Goal: Information Seeking & Learning: Learn about a topic

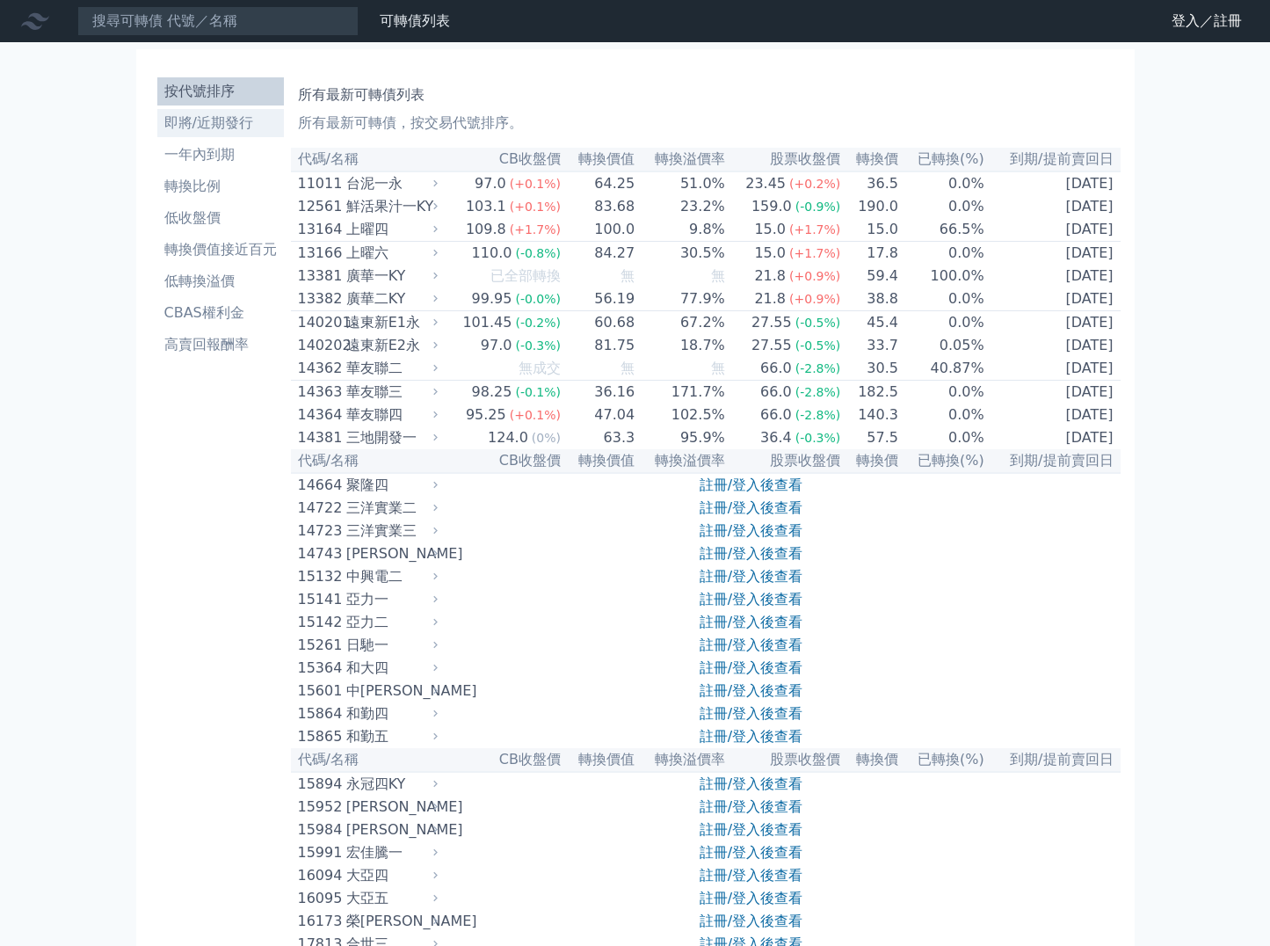
click at [235, 125] on li "即將/近期發行" at bounding box center [220, 122] width 127 height 21
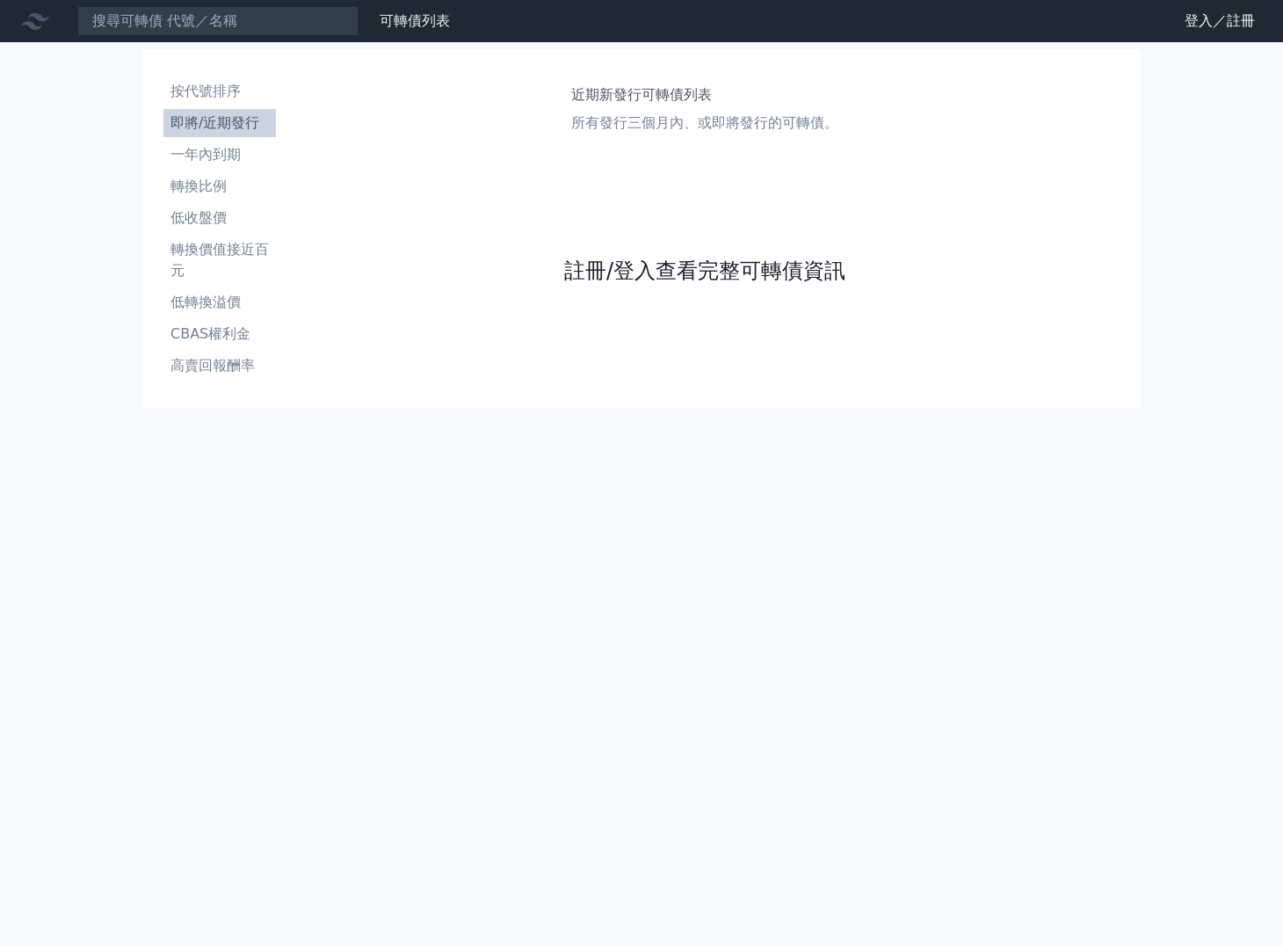
click at [642, 270] on link "註冊/登入查看完整可轉債資訊" at bounding box center [704, 271] width 281 height 28
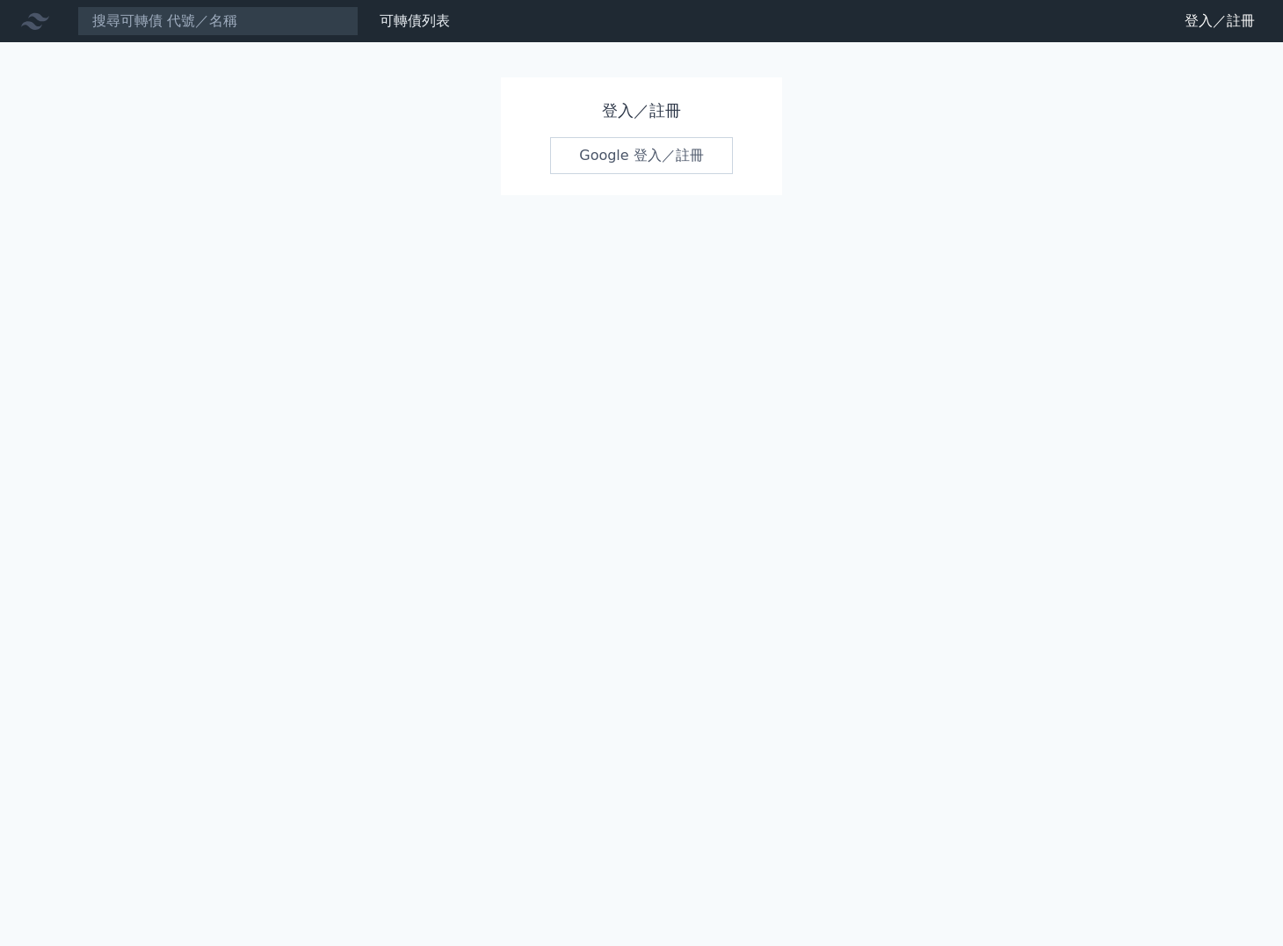
click at [665, 154] on link "Google 登入／註冊" at bounding box center [641, 155] width 183 height 37
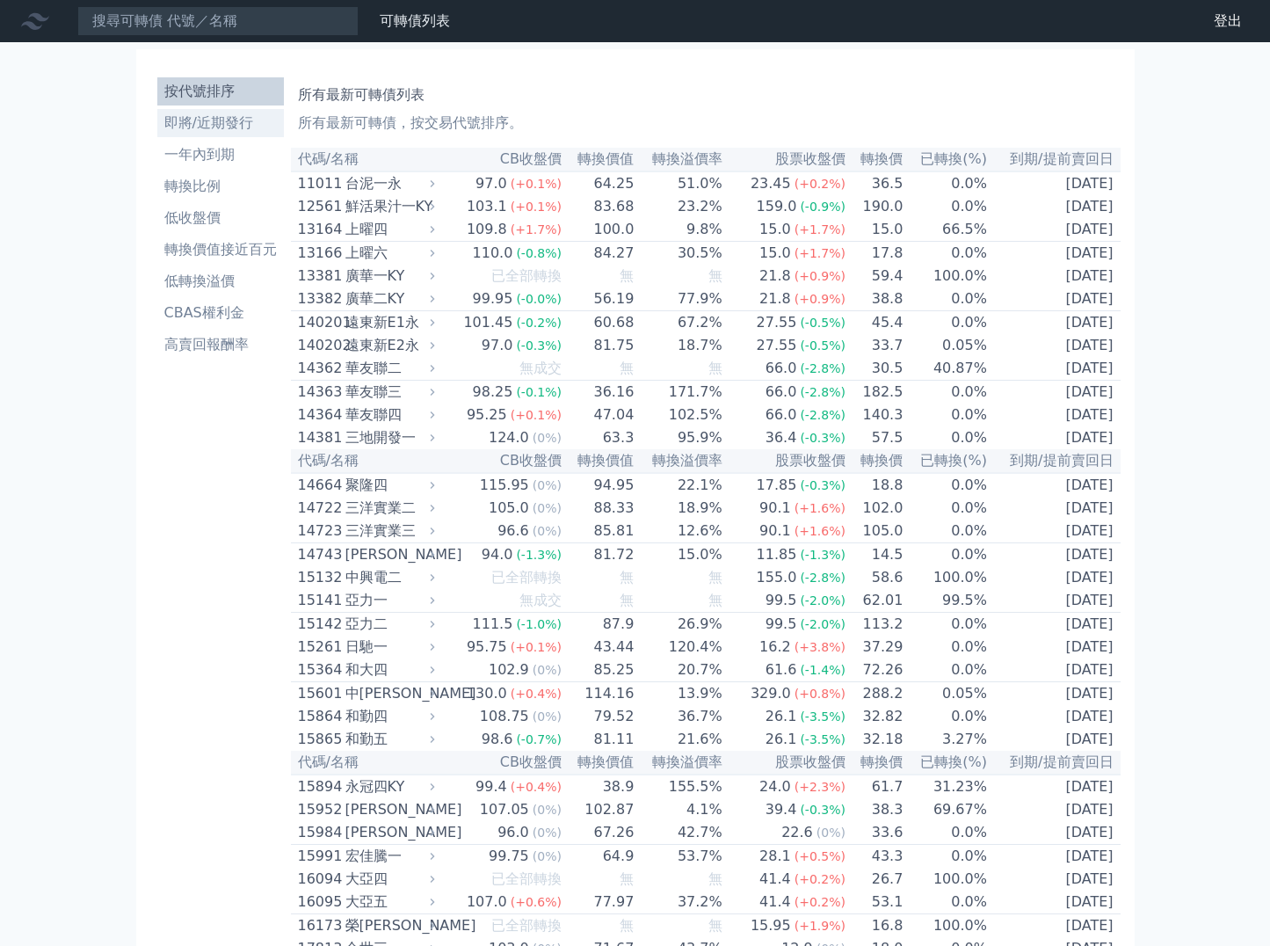
click at [227, 131] on li "即將/近期發行" at bounding box center [220, 122] width 127 height 21
